Goal: Check status: Check status

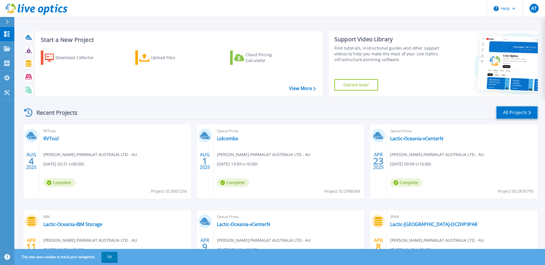
click at [515, 113] on link "All Projects" at bounding box center [517, 112] width 42 height 13
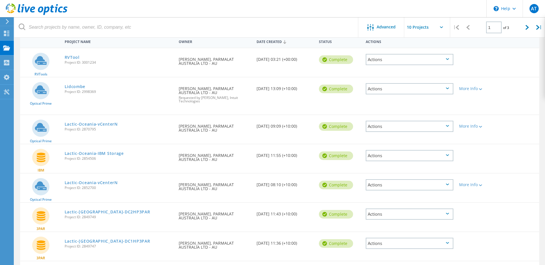
scroll to position [49, 0]
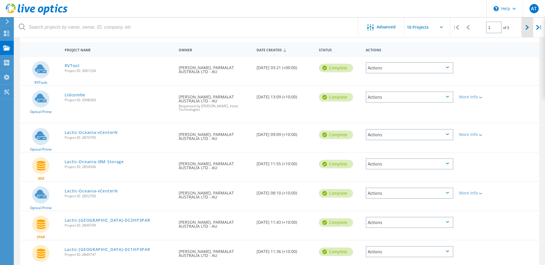
click at [529, 28] on icon at bounding box center [526, 27] width 3 height 5
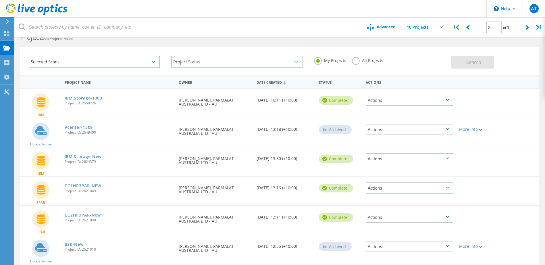
scroll to position [0, 0]
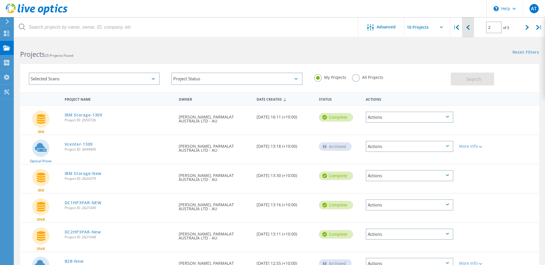
click at [470, 28] on div at bounding box center [468, 27] width 12 height 20
type input "1"
